Goal: Task Accomplishment & Management: Use online tool/utility

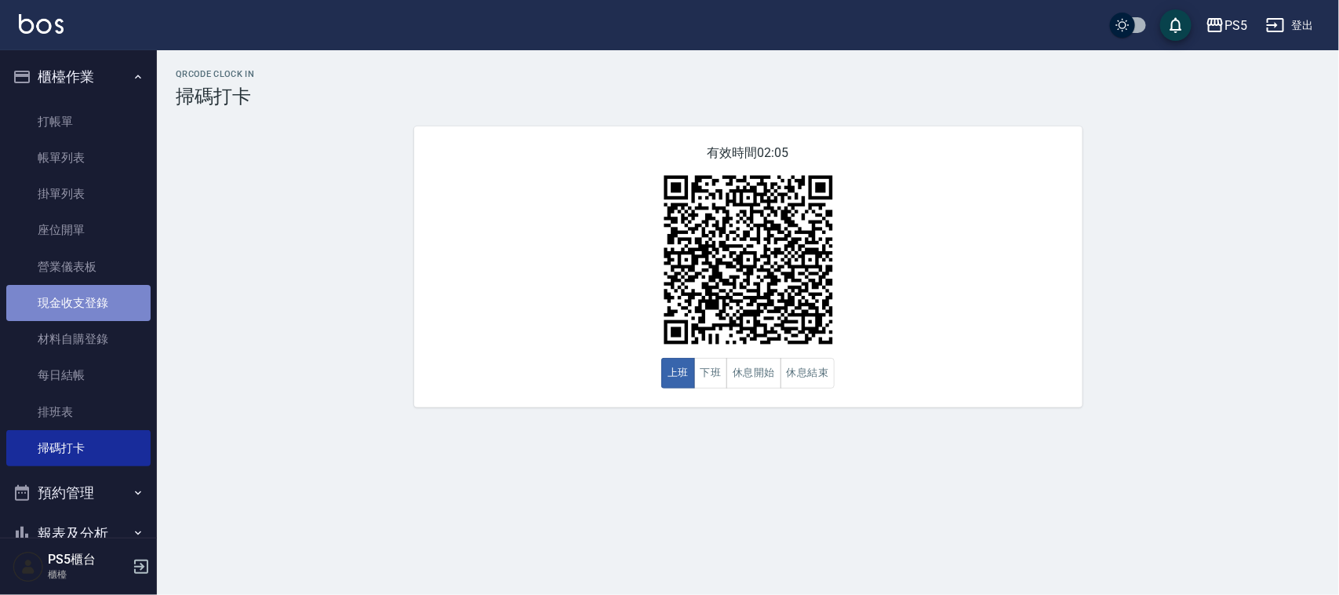
click at [100, 306] on link "現金收支登錄" at bounding box center [78, 303] width 144 height 36
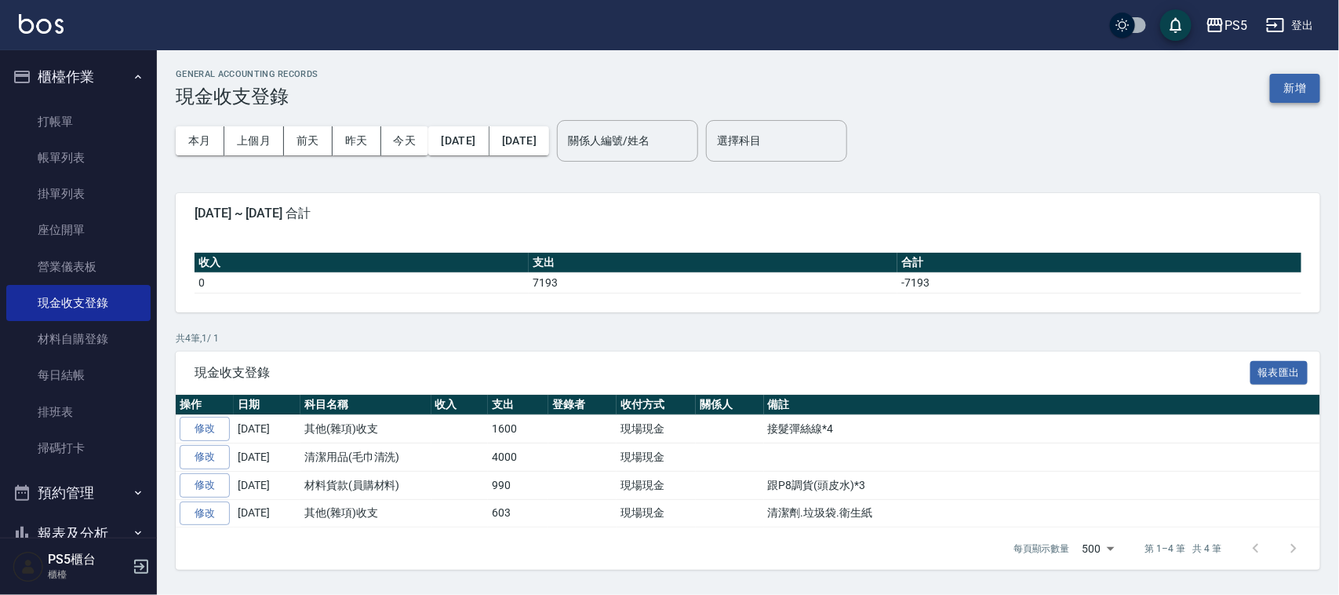
click at [1302, 75] on button "新增" at bounding box center [1295, 88] width 50 height 29
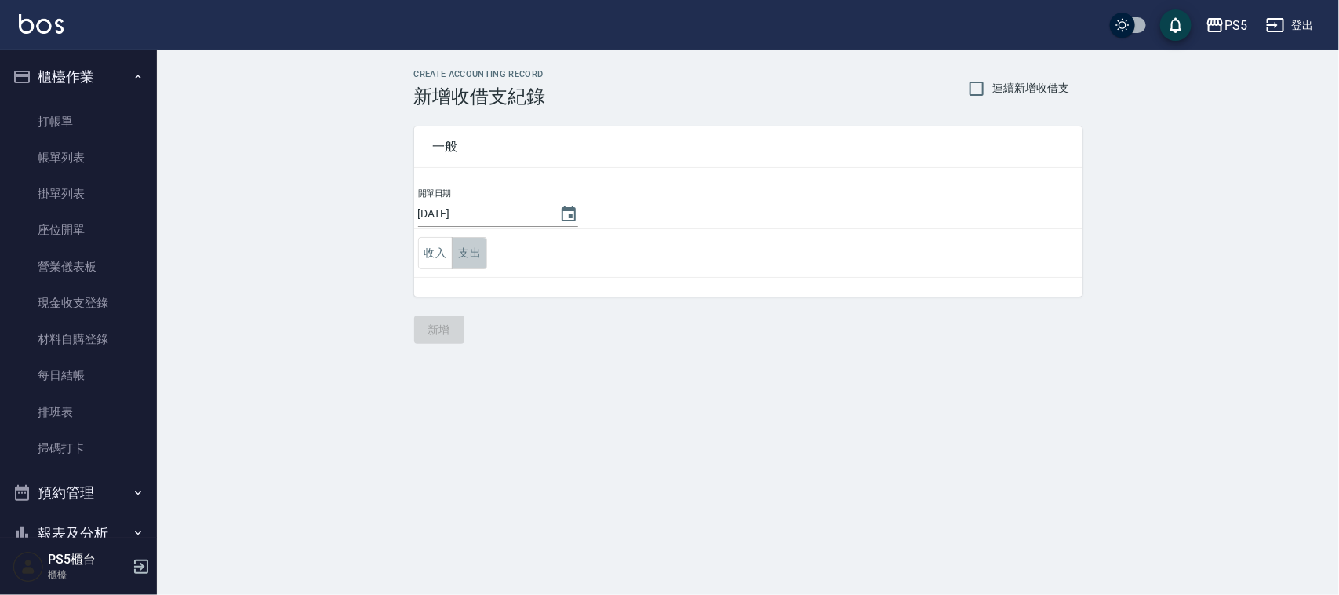
click at [471, 257] on button "支出" at bounding box center [469, 253] width 35 height 32
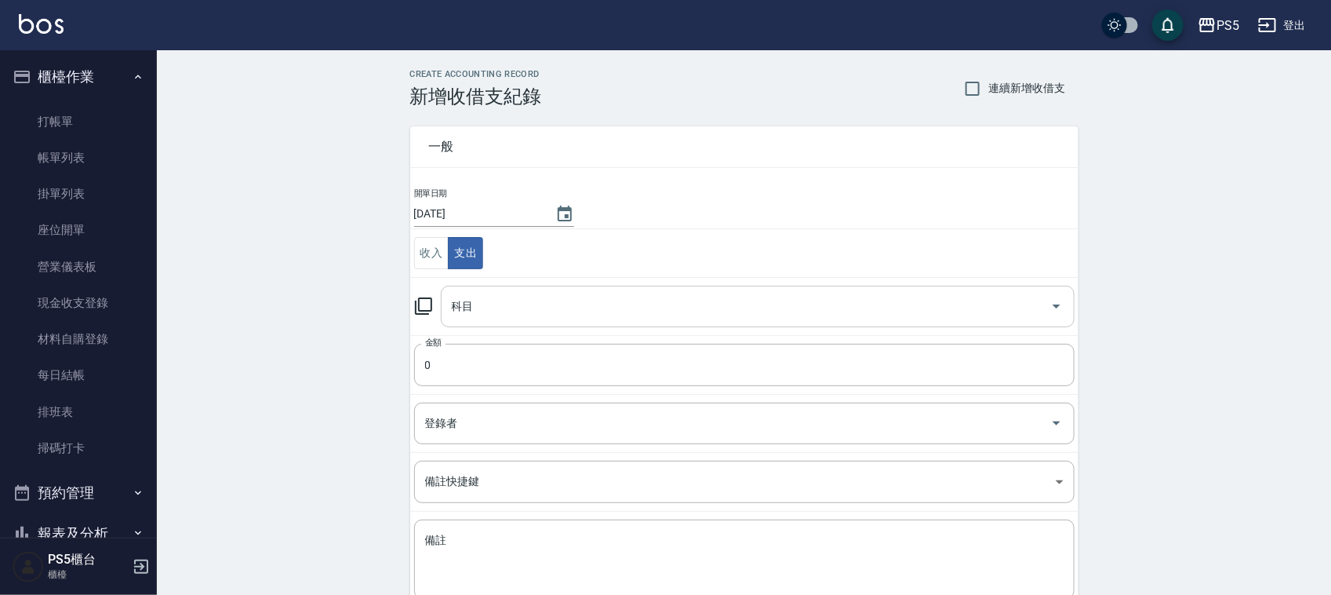
click at [489, 315] on input "科目" at bounding box center [746, 306] width 596 height 27
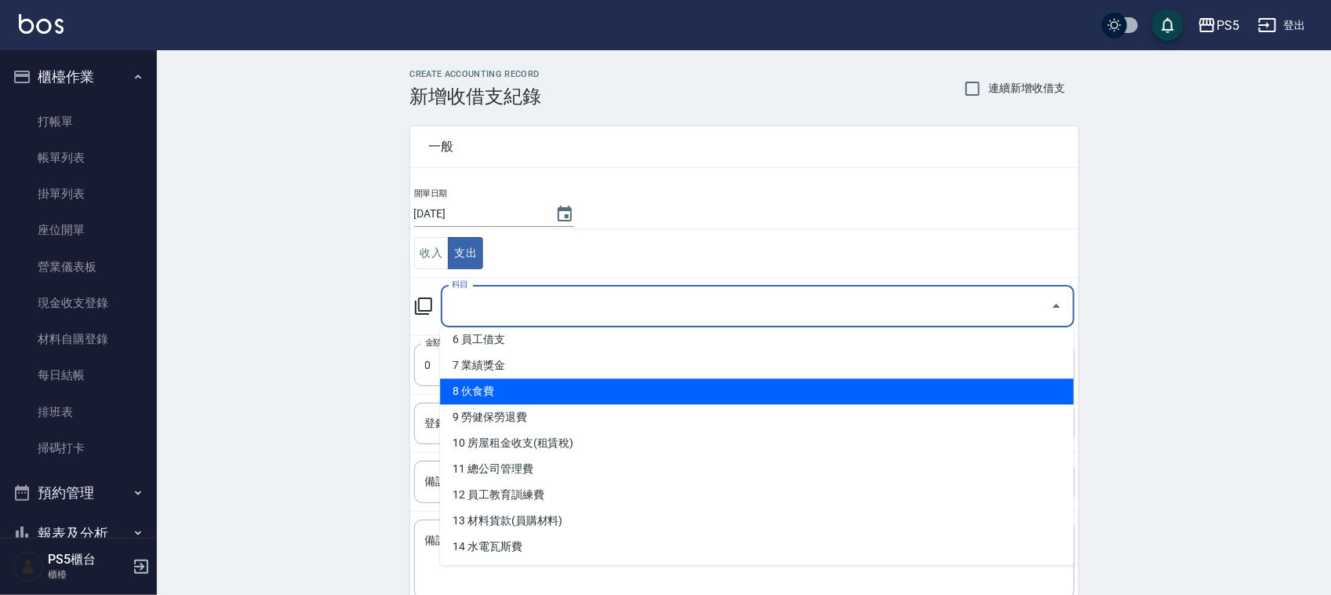
scroll to position [196, 0]
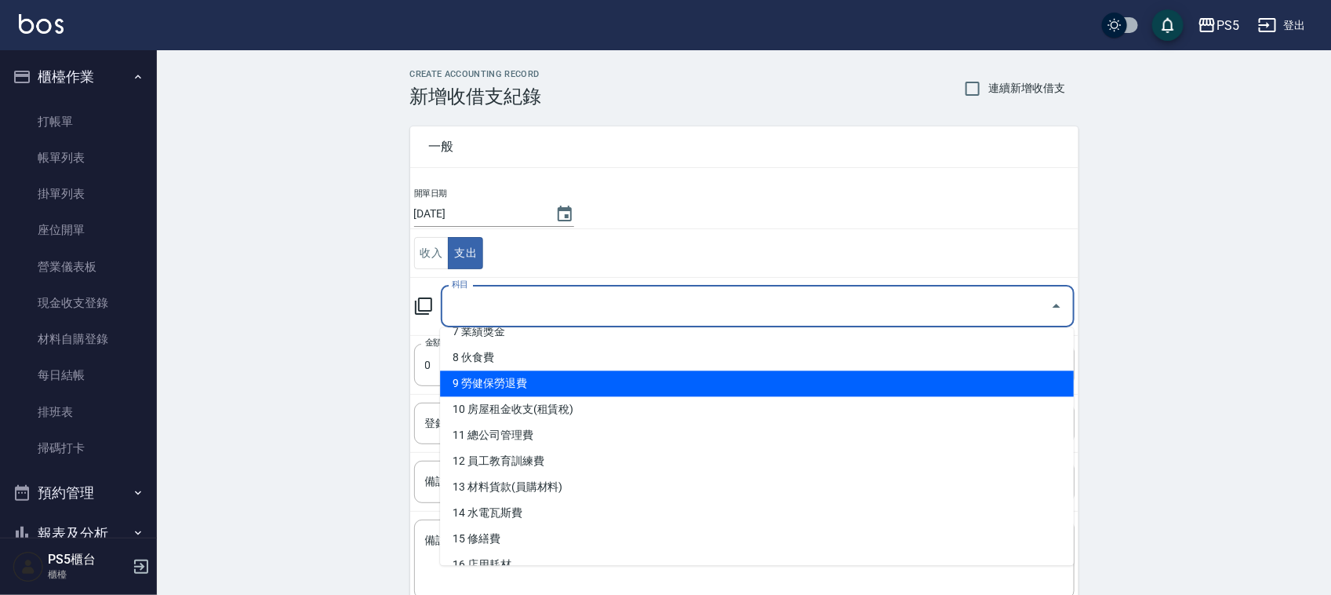
click at [594, 192] on td "開單日期 [DATE]" at bounding box center [744, 208] width 668 height 42
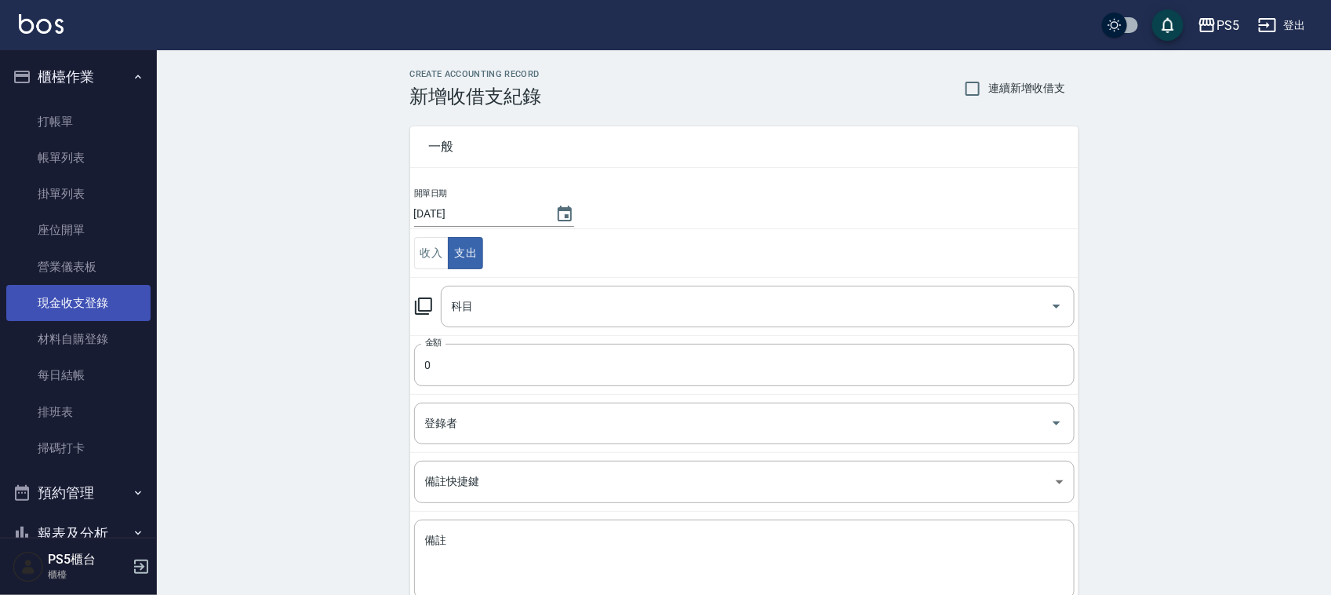
click at [92, 304] on link "現金收支登錄" at bounding box center [78, 303] width 144 height 36
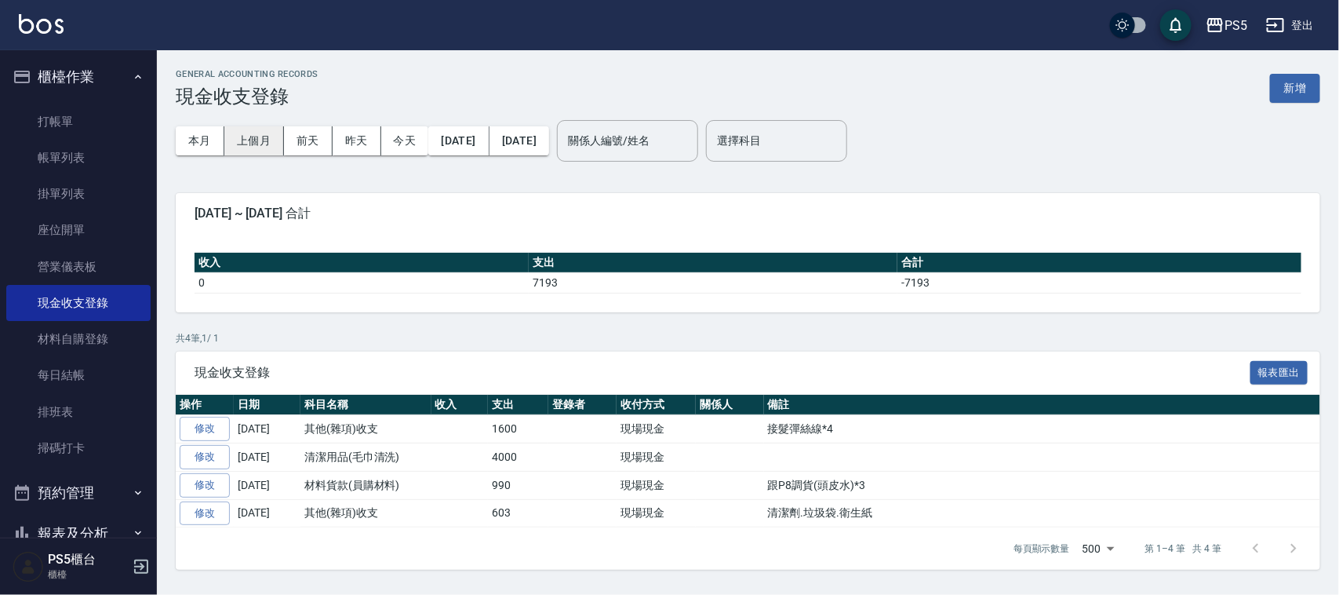
click at [253, 137] on button "上個月" at bounding box center [254, 140] width 60 height 29
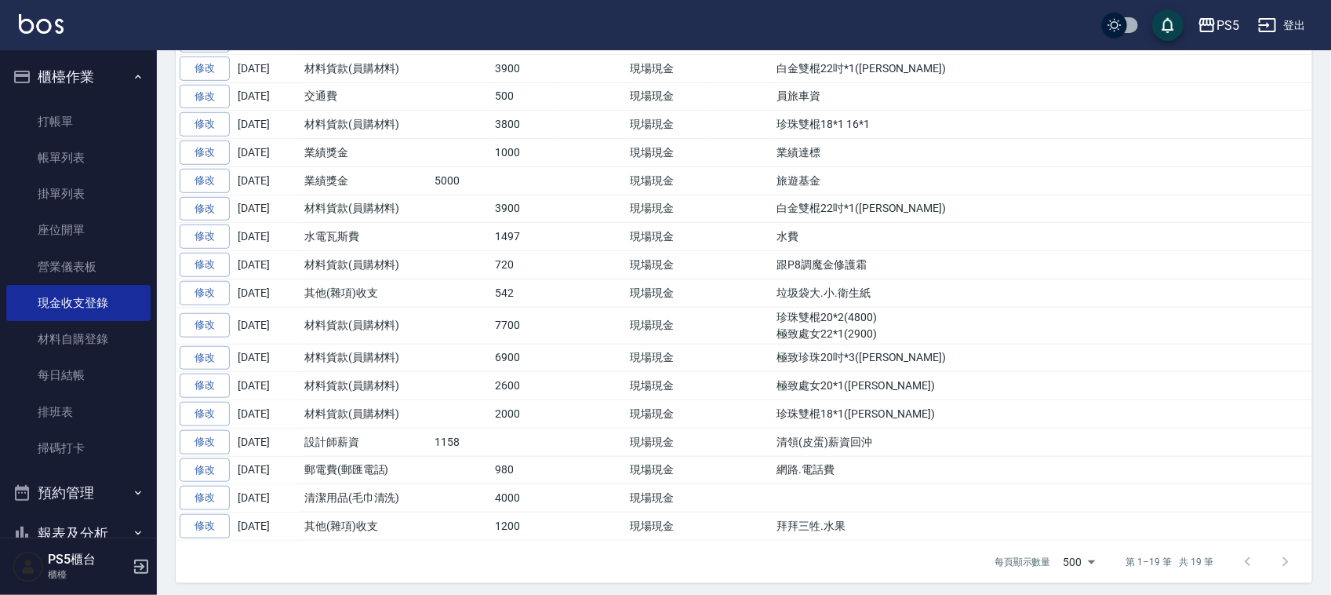
scroll to position [433, 0]
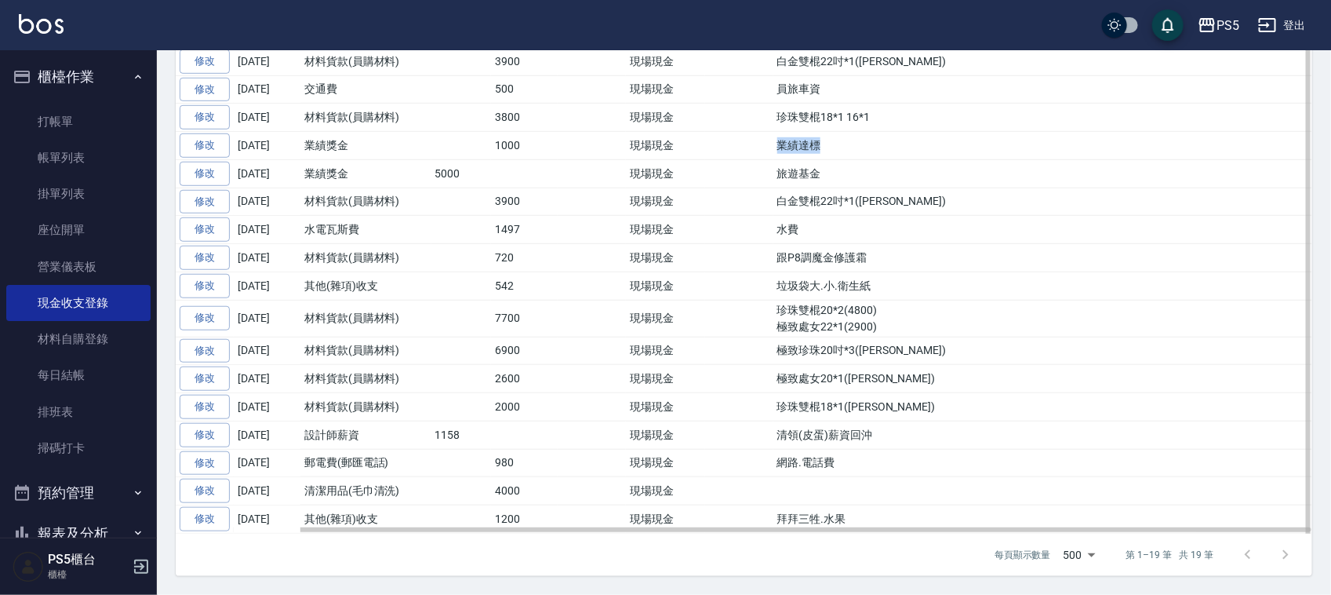
drag, startPoint x: 818, startPoint y: 142, endPoint x: 777, endPoint y: 137, distance: 41.1
click at [777, 137] on td "業績達標" at bounding box center [1043, 146] width 539 height 28
drag, startPoint x: 818, startPoint y: 165, endPoint x: 759, endPoint y: 169, distance: 59.0
click at [759, 169] on tr "修改 [DATE] 業績獎金 5000 現場現金 旅遊基金" at bounding box center [744, 173] width 1137 height 28
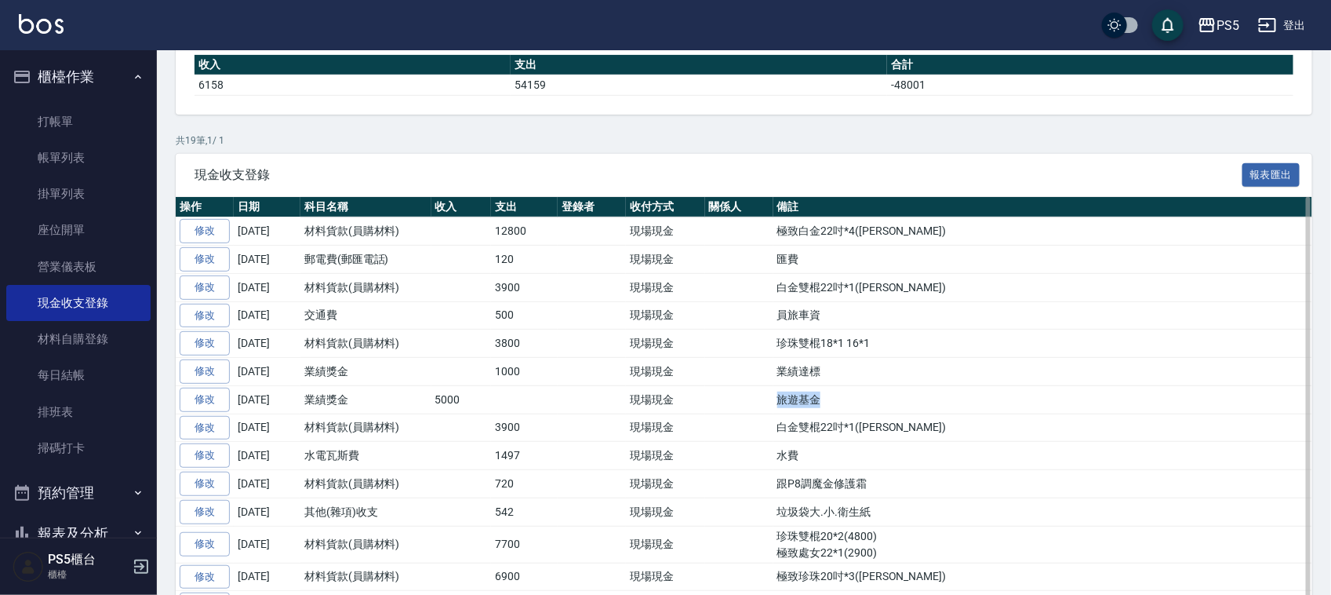
scroll to position [0, 0]
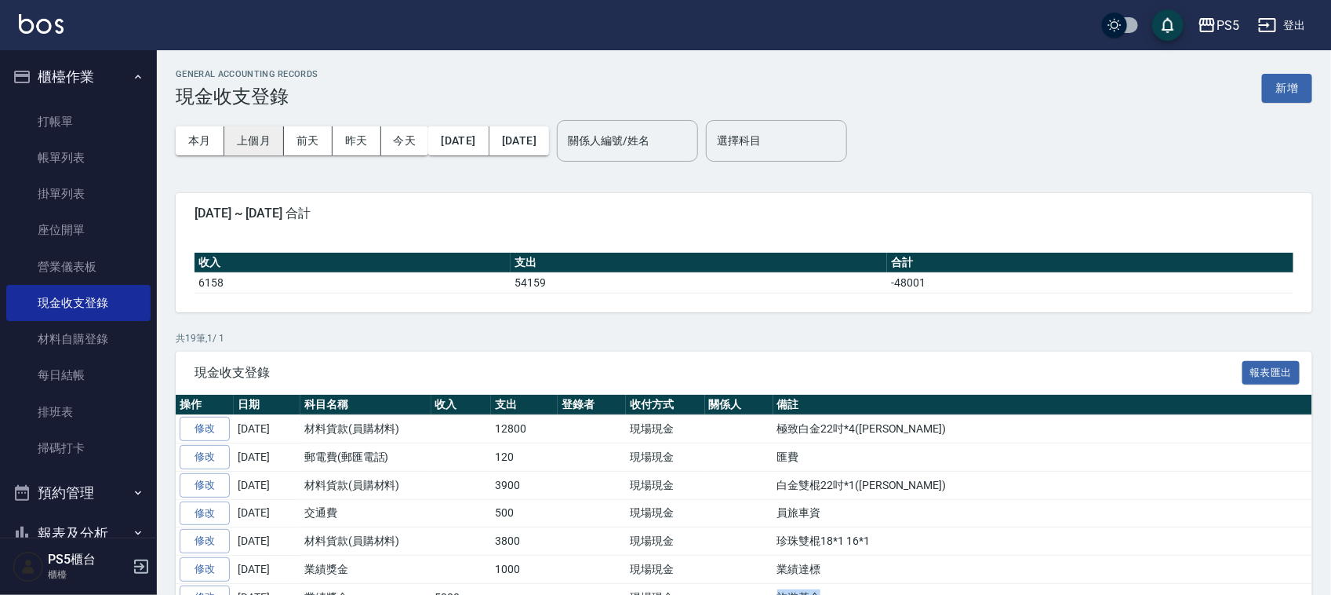
click at [239, 136] on button "上個月" at bounding box center [254, 140] width 60 height 29
click at [402, 142] on button "今天" at bounding box center [405, 140] width 48 height 29
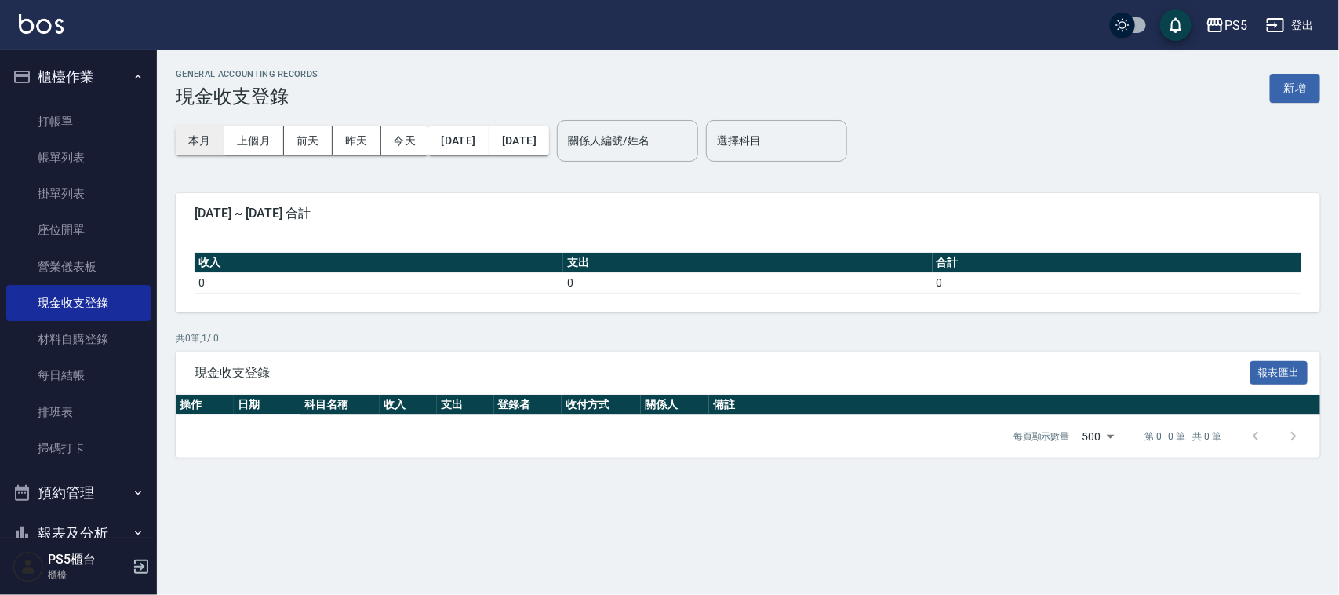
click at [201, 149] on button "本月" at bounding box center [200, 140] width 49 height 29
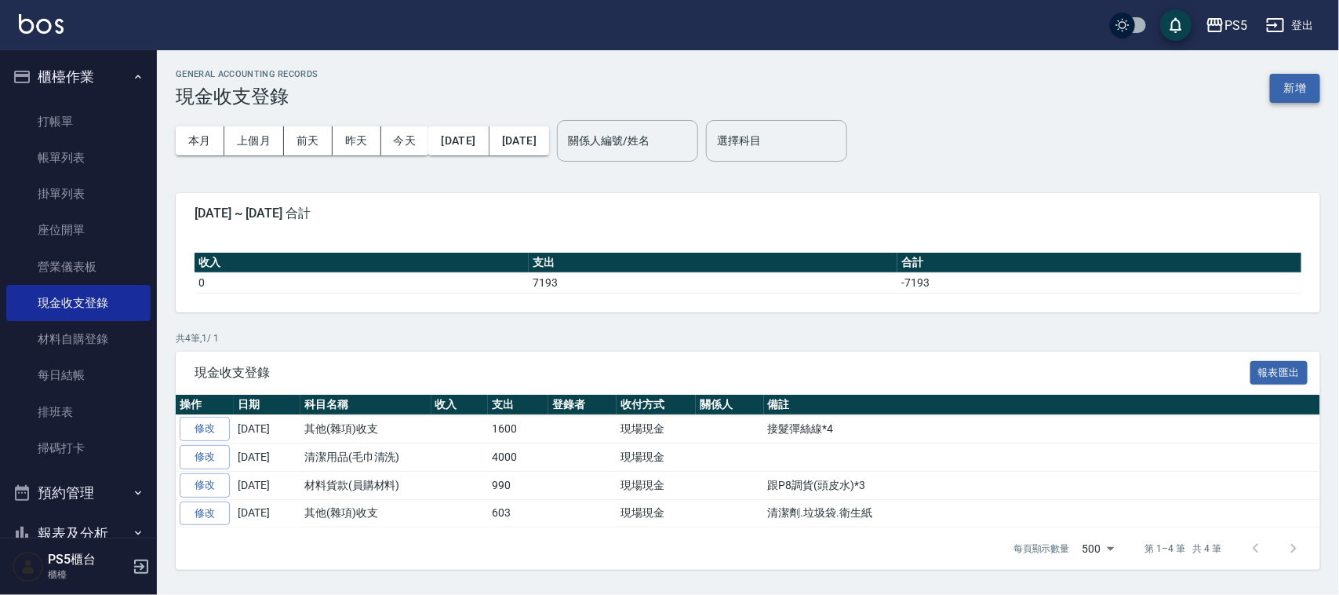
click at [1305, 87] on button "新增" at bounding box center [1295, 88] width 50 height 29
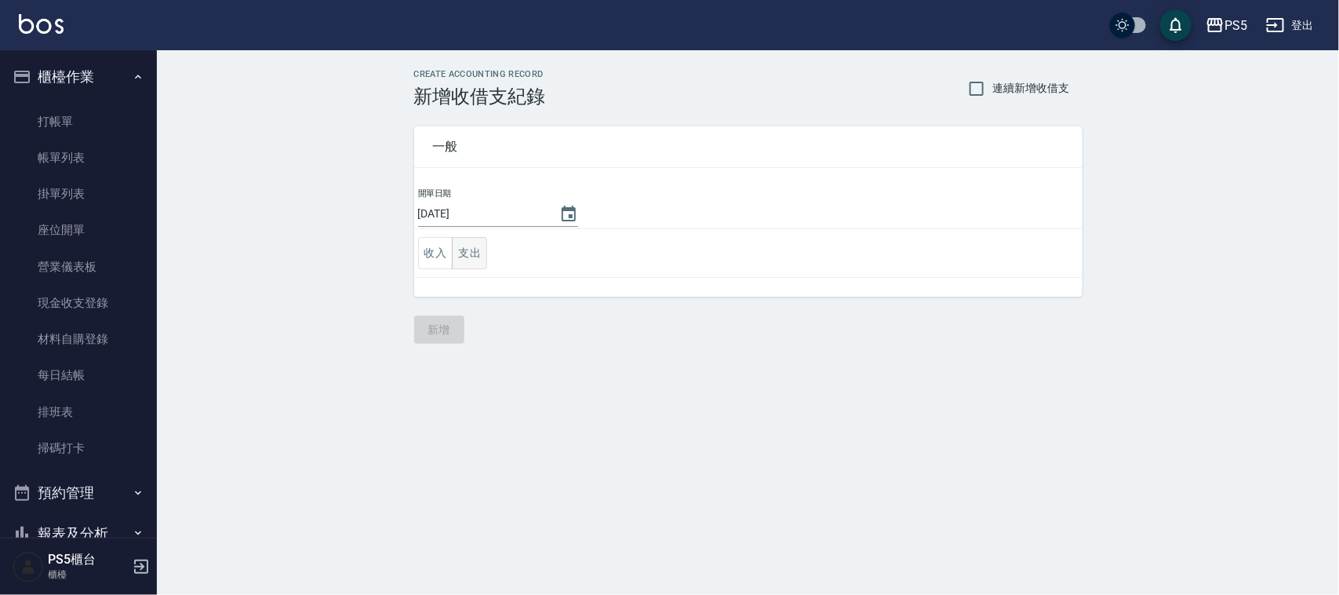
click at [461, 252] on button "支出" at bounding box center [469, 253] width 35 height 32
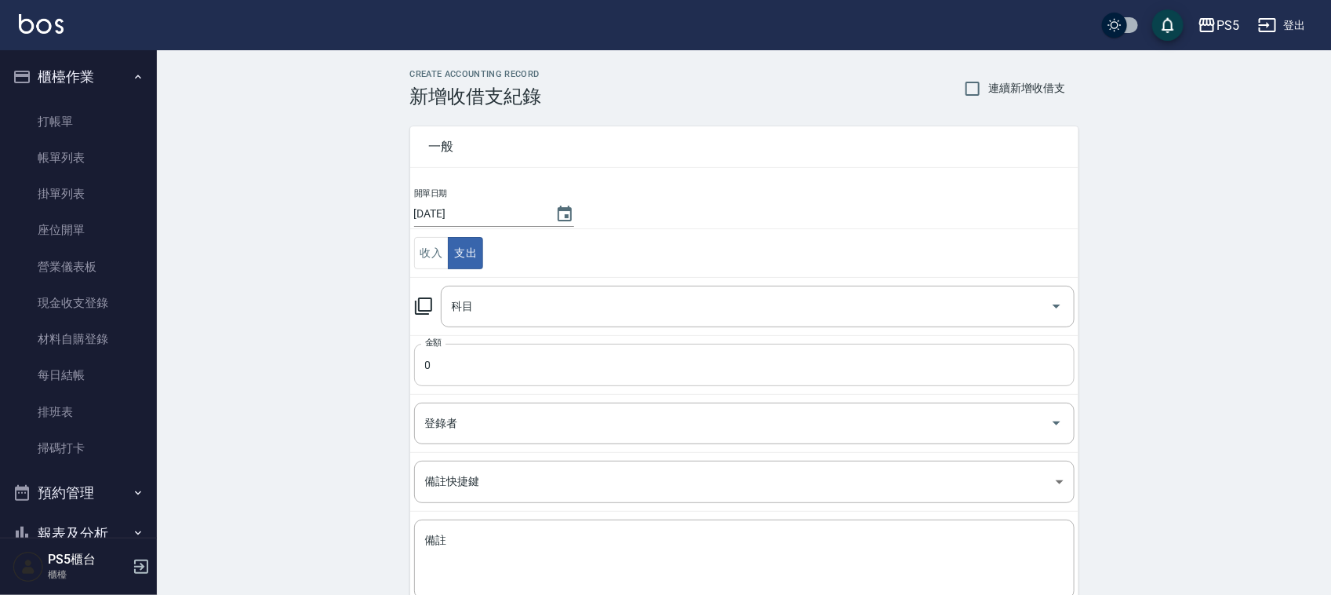
click at [480, 361] on input "0" at bounding box center [744, 365] width 661 height 42
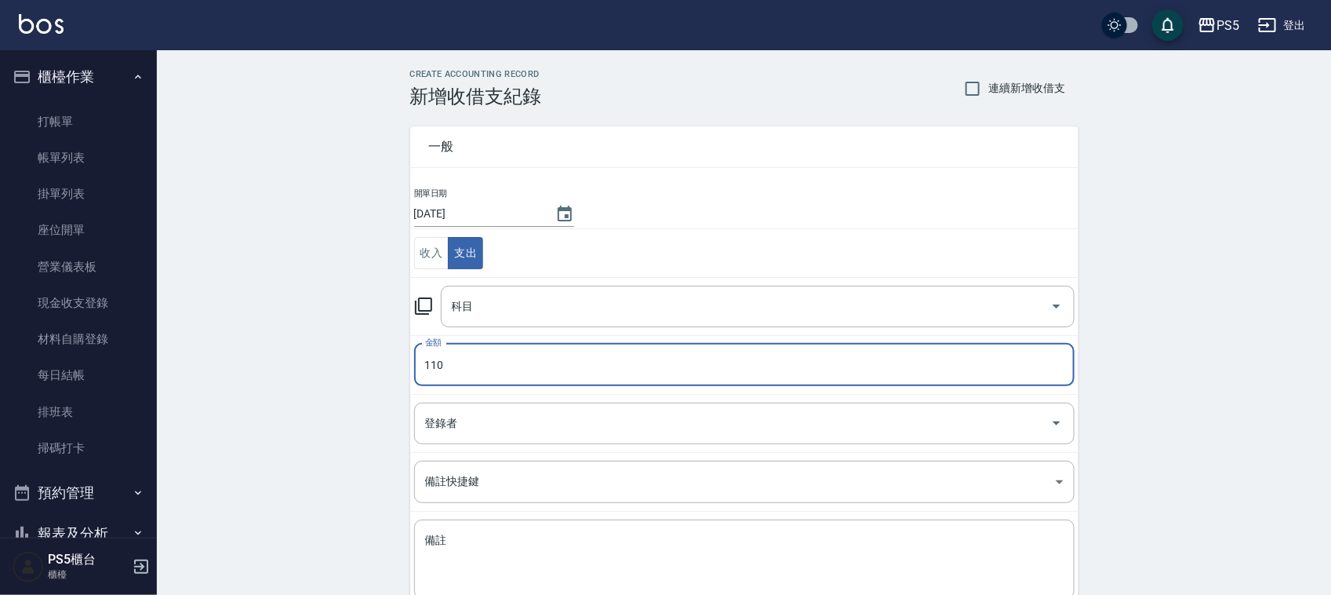
type input "110"
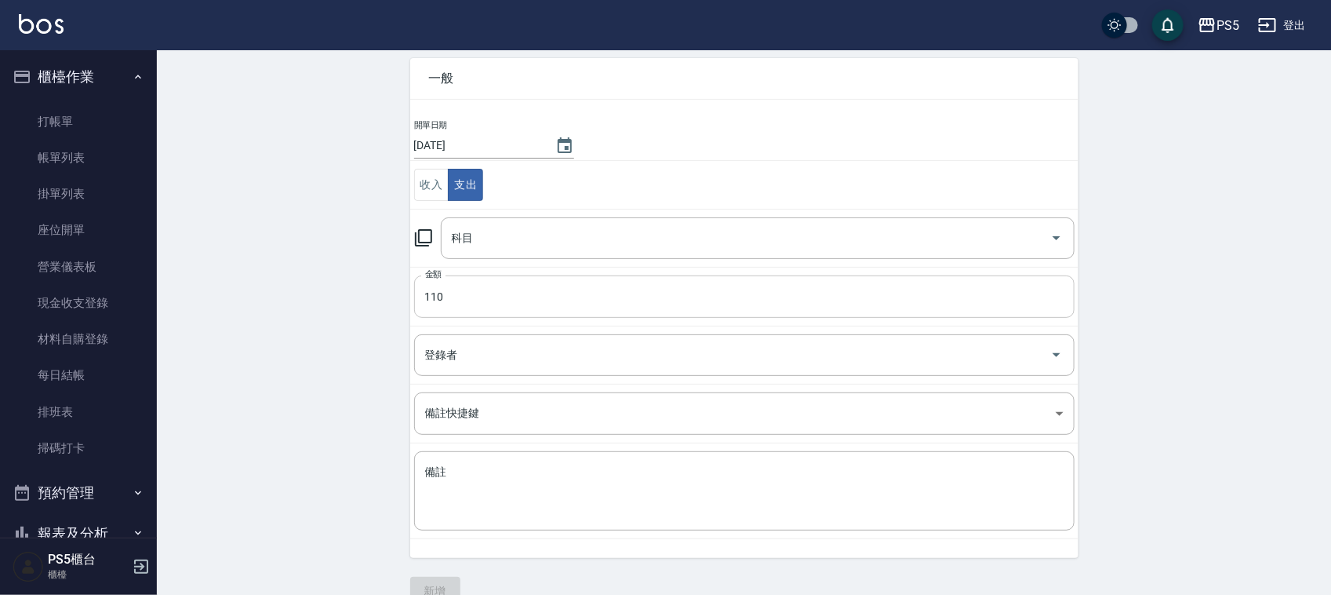
scroll to position [98, 0]
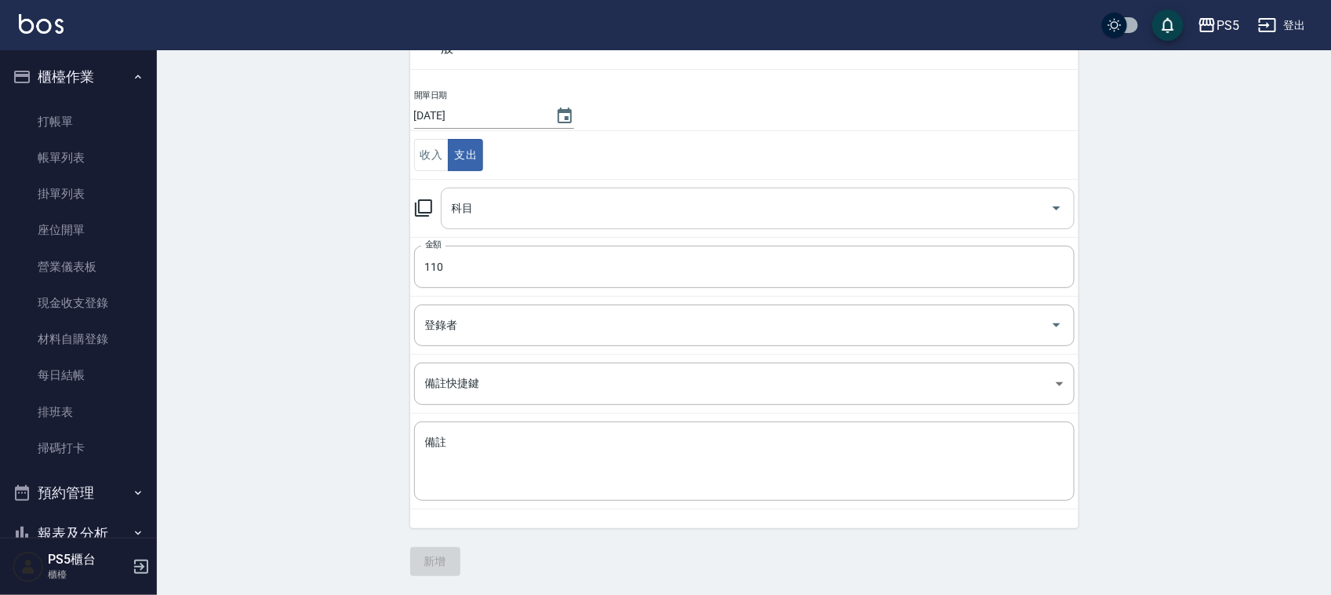
click at [488, 218] on input "科目" at bounding box center [746, 208] width 596 height 27
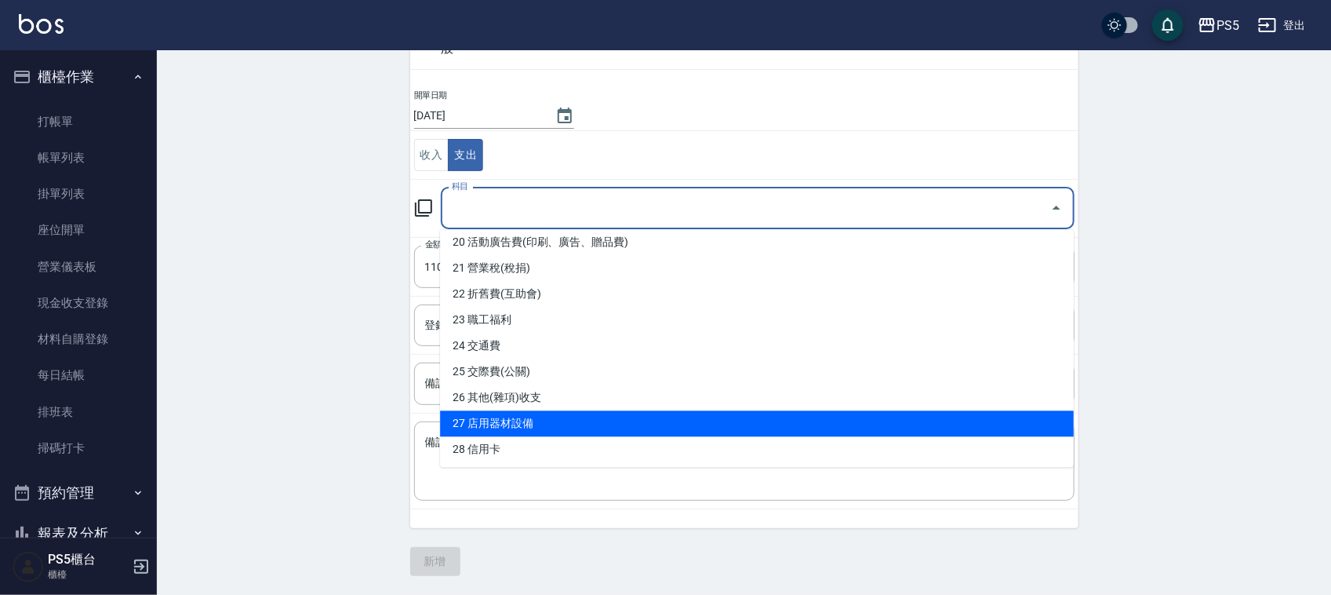
scroll to position [490, 0]
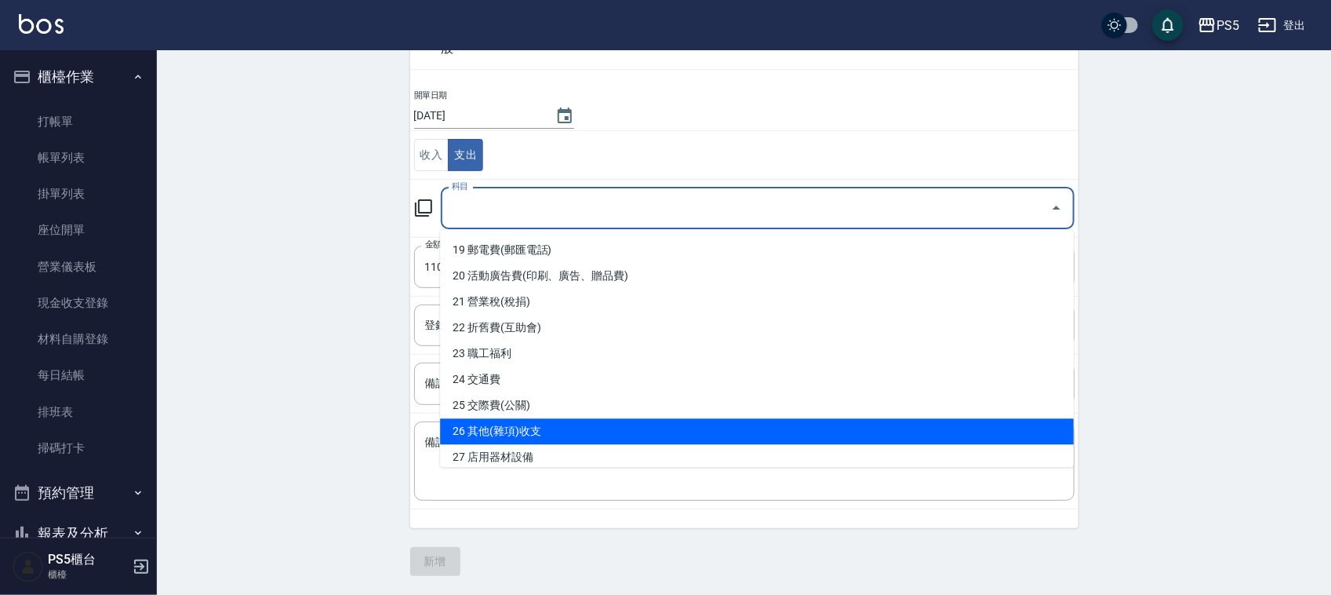
click at [561, 432] on li "26 其他(雜項)收支" at bounding box center [757, 432] width 634 height 26
type input "26 其他(雜項)收支"
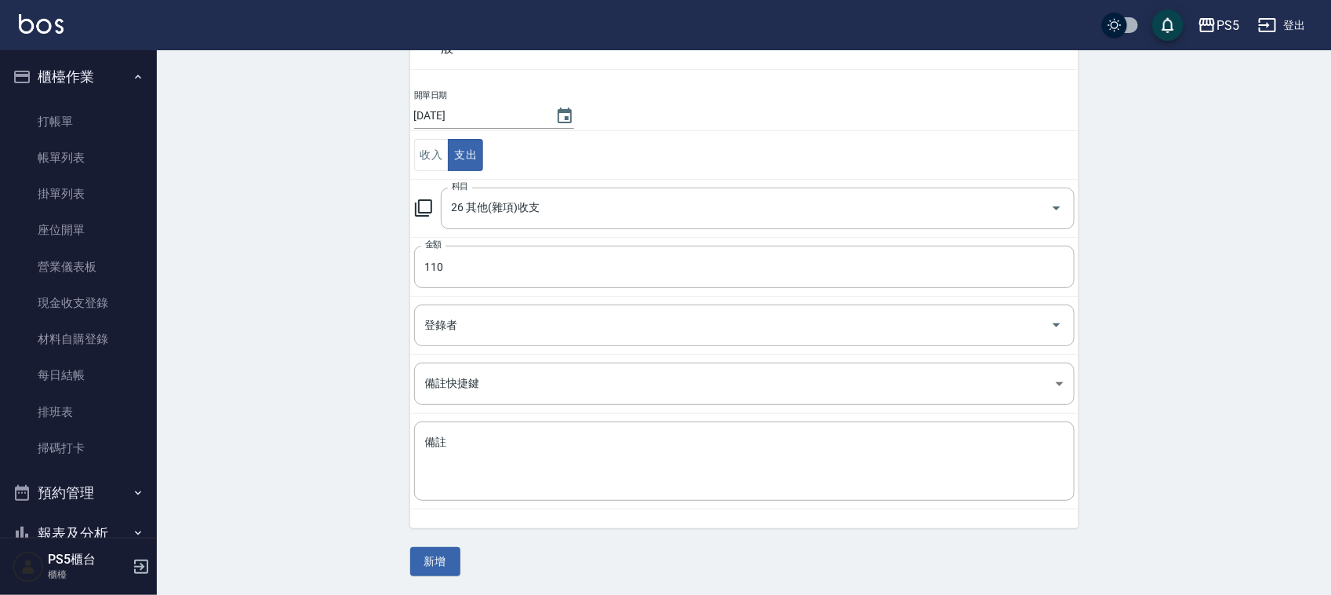
click at [561, 432] on div "x 備註" at bounding box center [744, 460] width 661 height 79
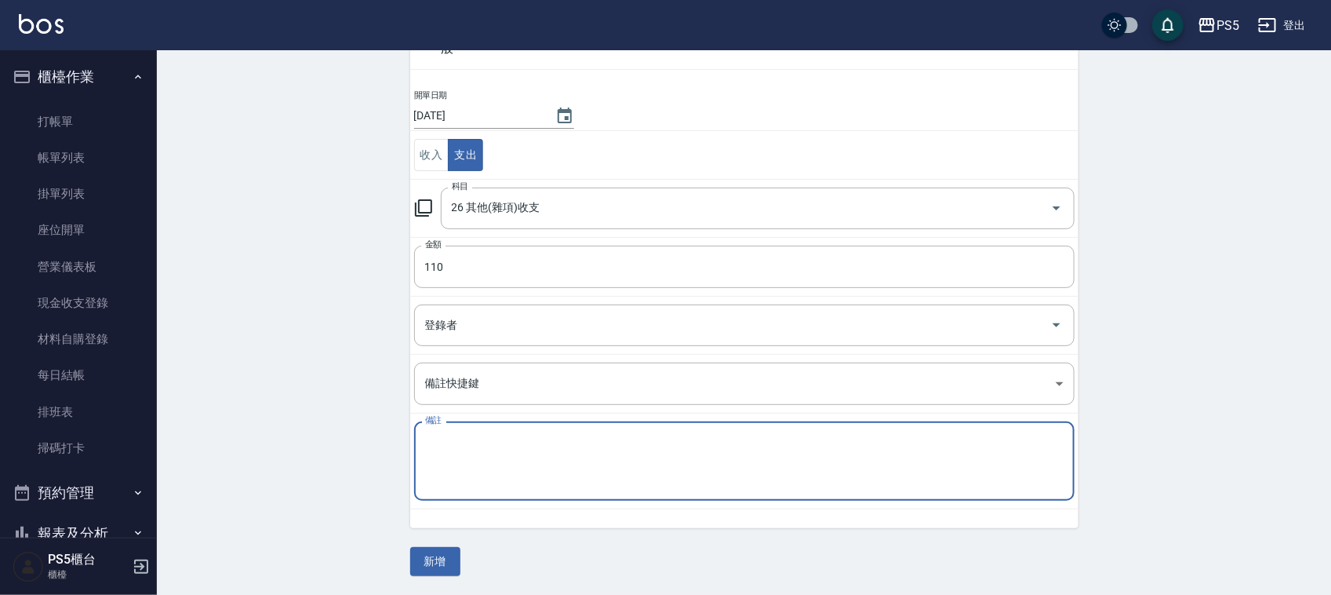
type textarea "1"
type textarea "拜拜雞腿飯"
click at [449, 558] on button "新增" at bounding box center [435, 561] width 50 height 29
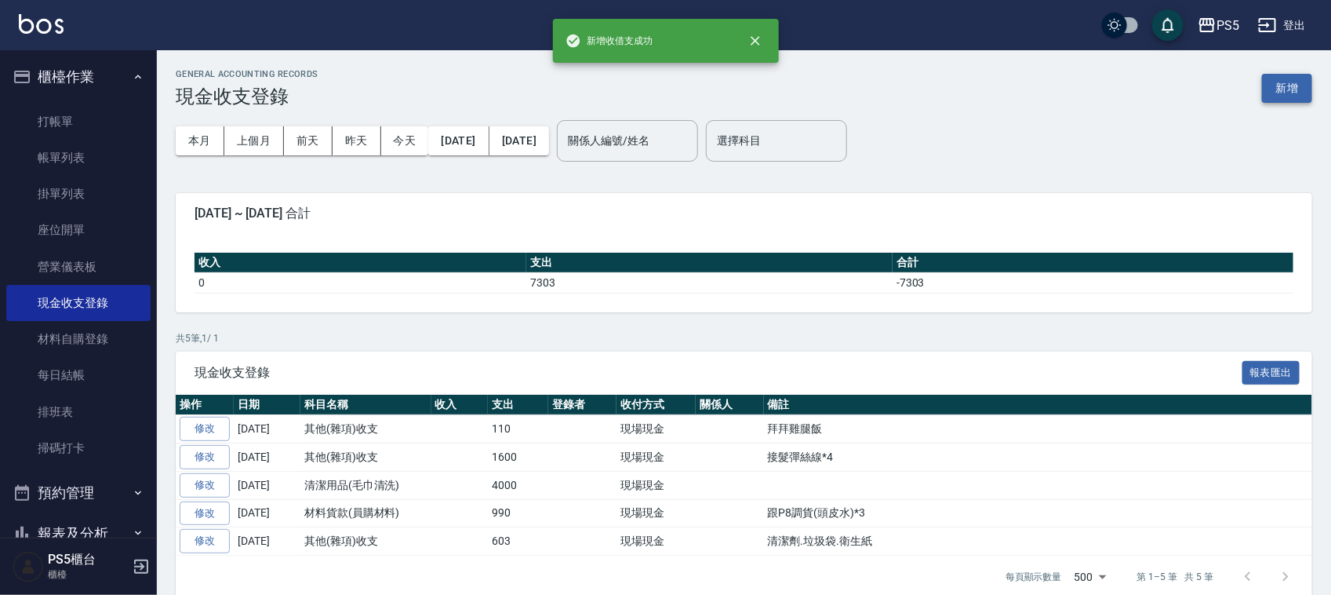
click at [1297, 90] on button "新增" at bounding box center [1287, 88] width 50 height 29
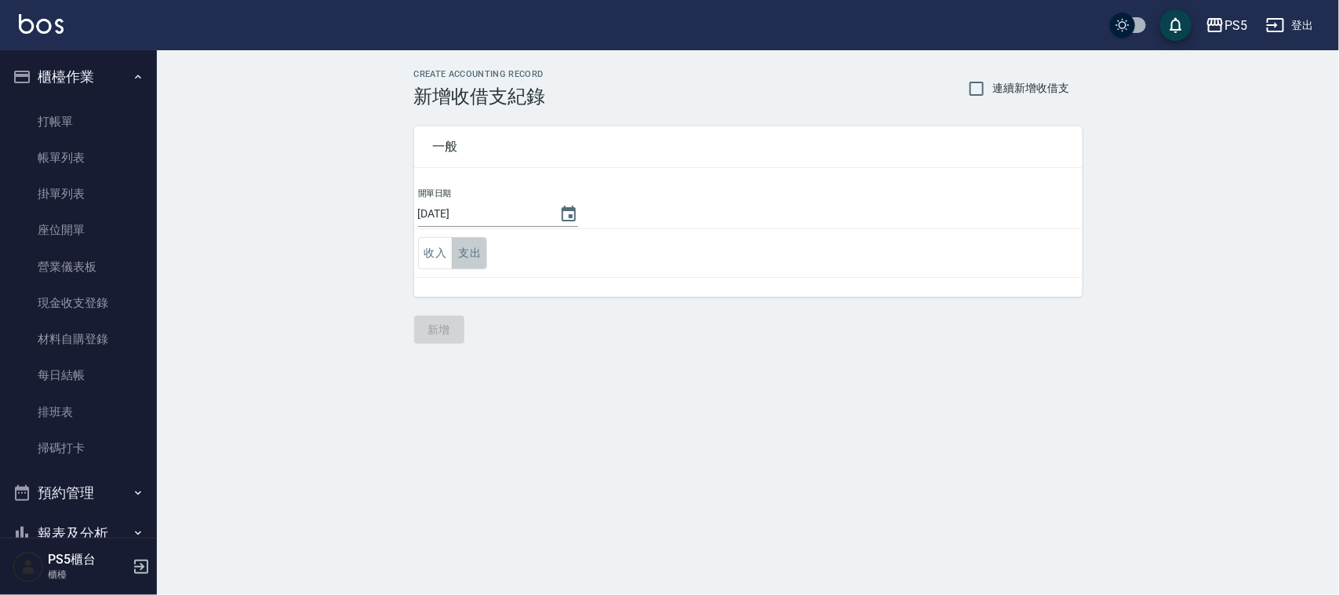
click at [473, 251] on button "支出" at bounding box center [469, 253] width 35 height 32
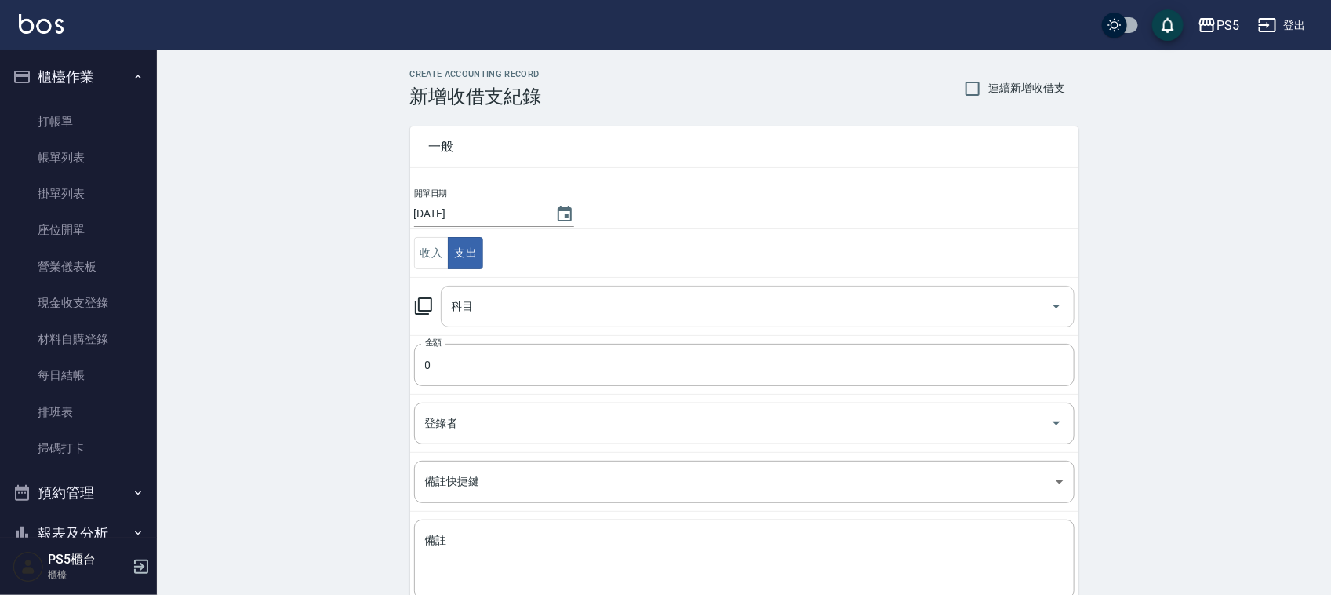
click at [497, 322] on div "科目" at bounding box center [758, 307] width 634 height 42
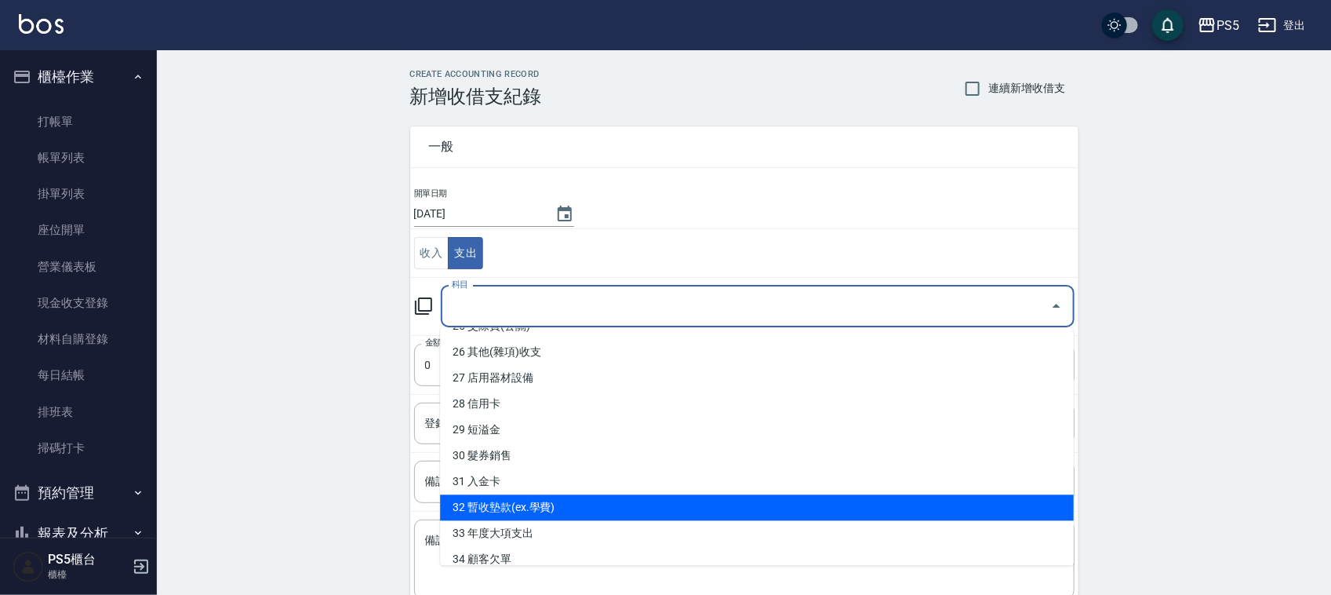
scroll to position [562, 0]
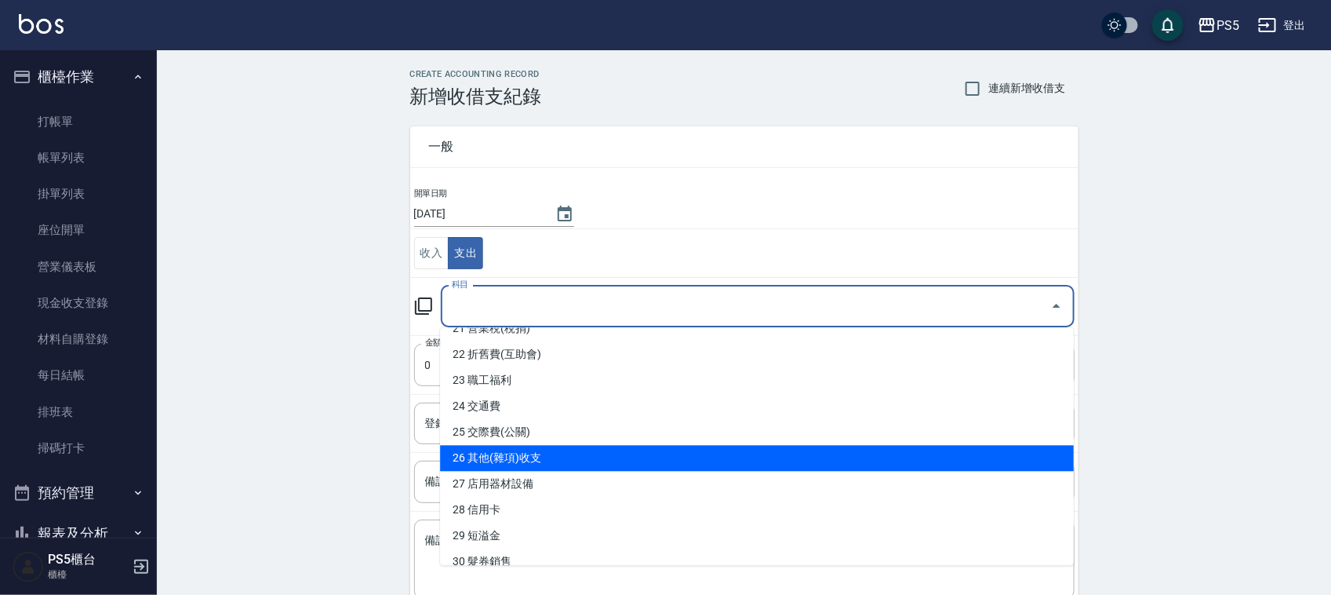
click at [574, 446] on li "26 其他(雜項)收支" at bounding box center [757, 459] width 634 height 26
type input "26 其他(雜項)收支"
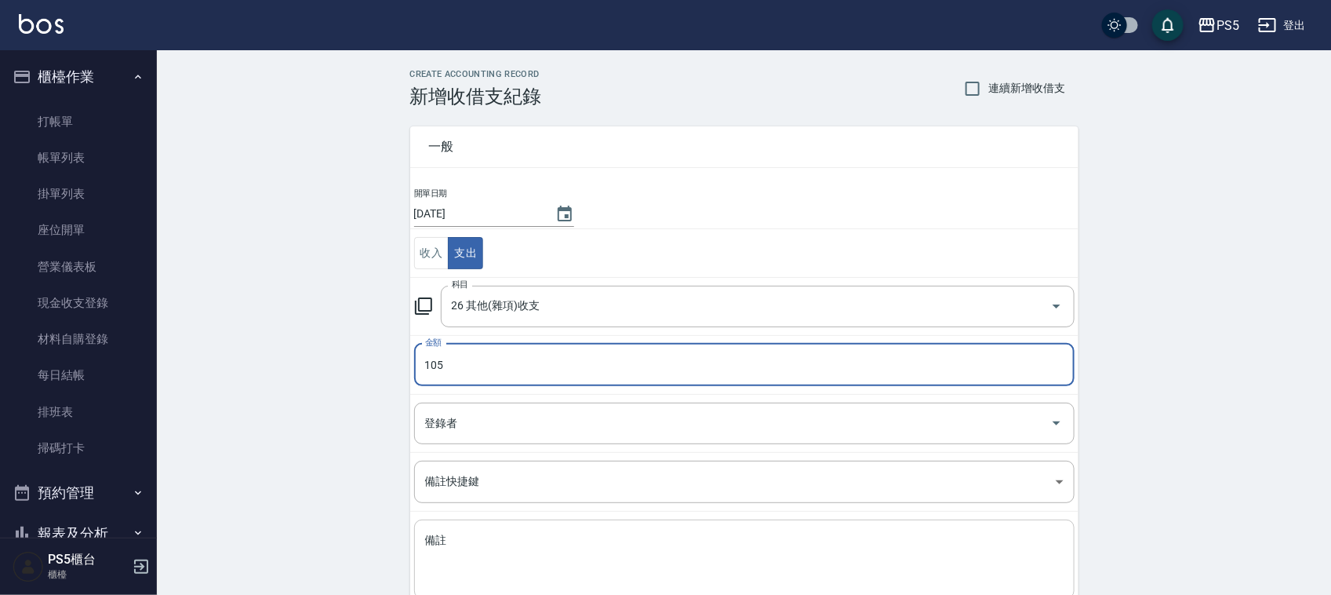
type input "105"
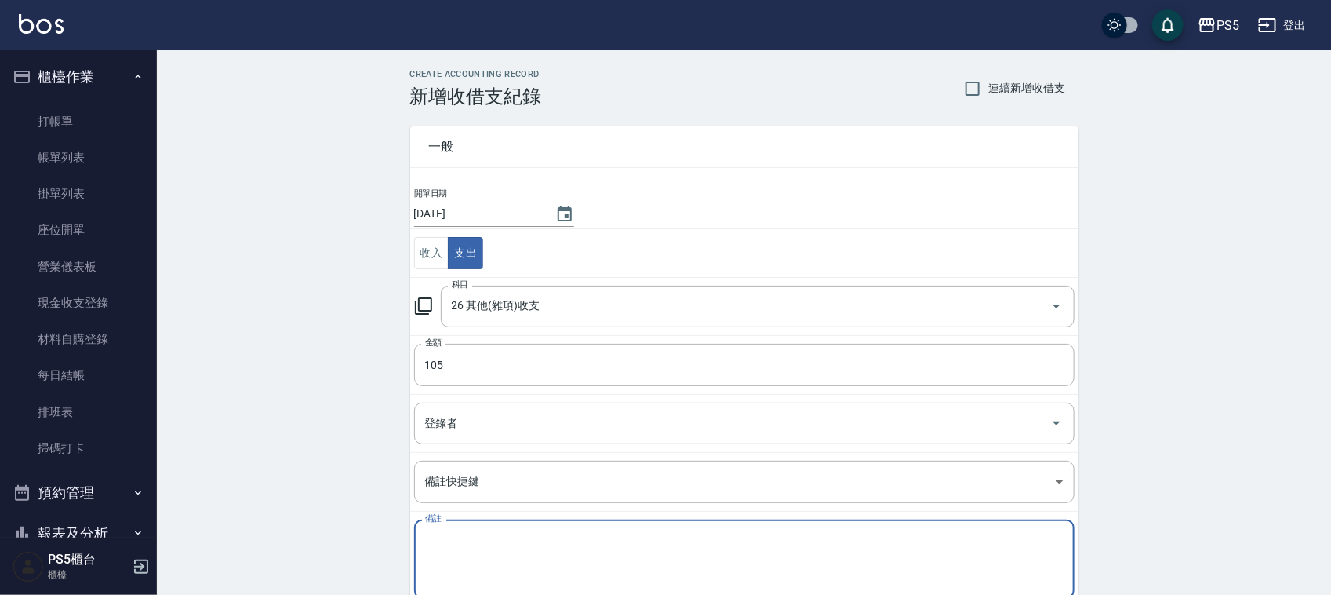
click at [526, 540] on textarea "備註" at bounding box center [744, 559] width 639 height 53
type textarea "r"
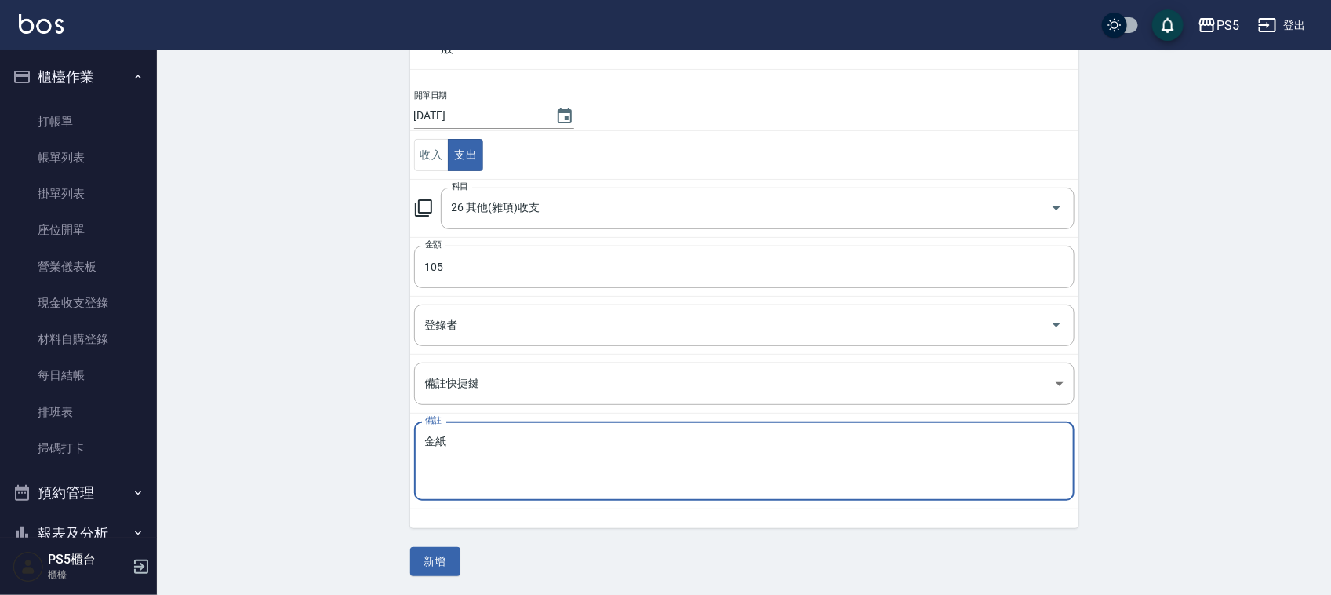
scroll to position [99, 0]
type textarea "金紙"
click at [428, 558] on button "新增" at bounding box center [435, 561] width 50 height 29
